Goal: Information Seeking & Learning: Learn about a topic

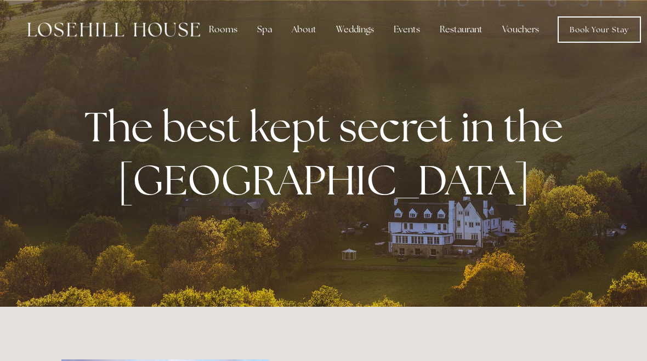
click at [616, 25] on link "Book Your Stay" at bounding box center [599, 29] width 83 height 26
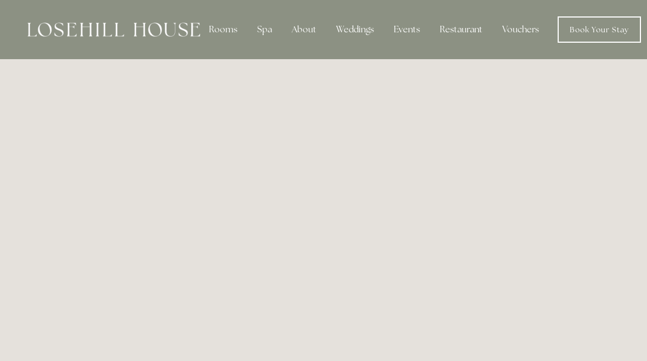
click at [267, 32] on div "Spa" at bounding box center [264, 30] width 32 height 22
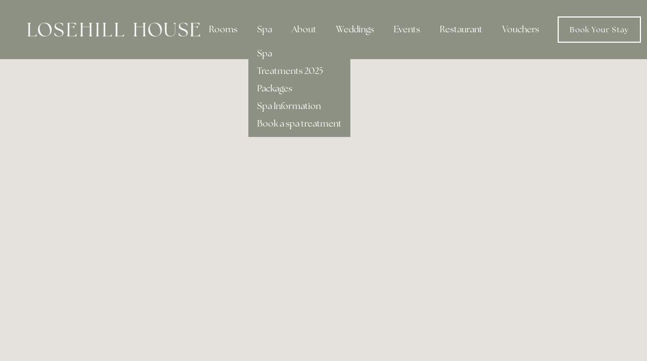
click at [268, 55] on link "Spa" at bounding box center [264, 54] width 15 height 12
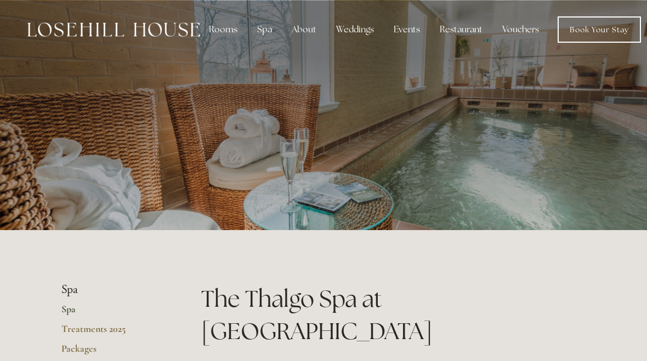
click at [262, 35] on div "Spa" at bounding box center [264, 30] width 32 height 22
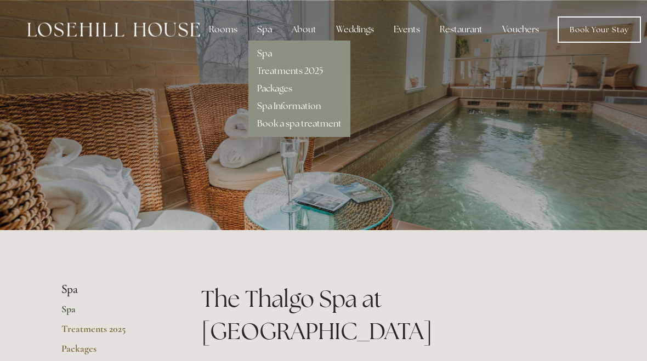
click at [309, 108] on link "Spa Information" at bounding box center [289, 106] width 64 height 12
